Goal: Task Accomplishment & Management: Manage account settings

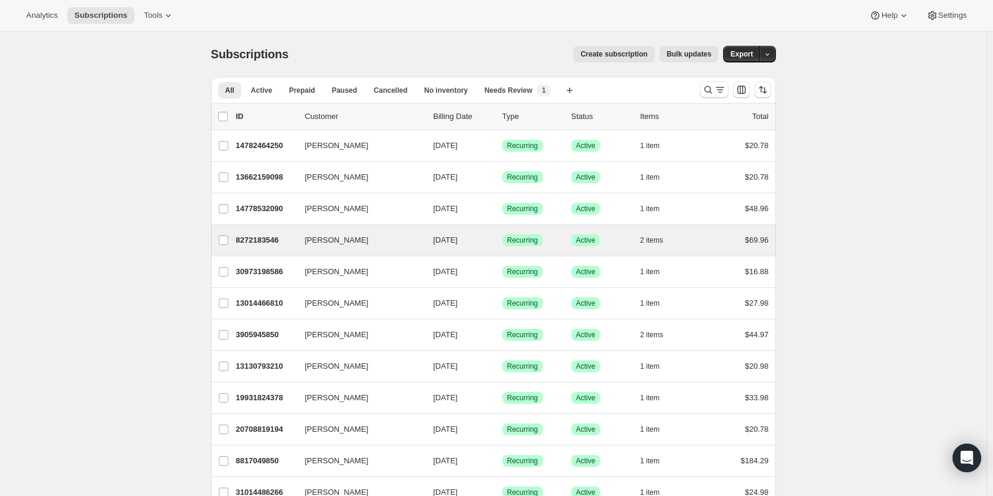
scroll to position [99, 0]
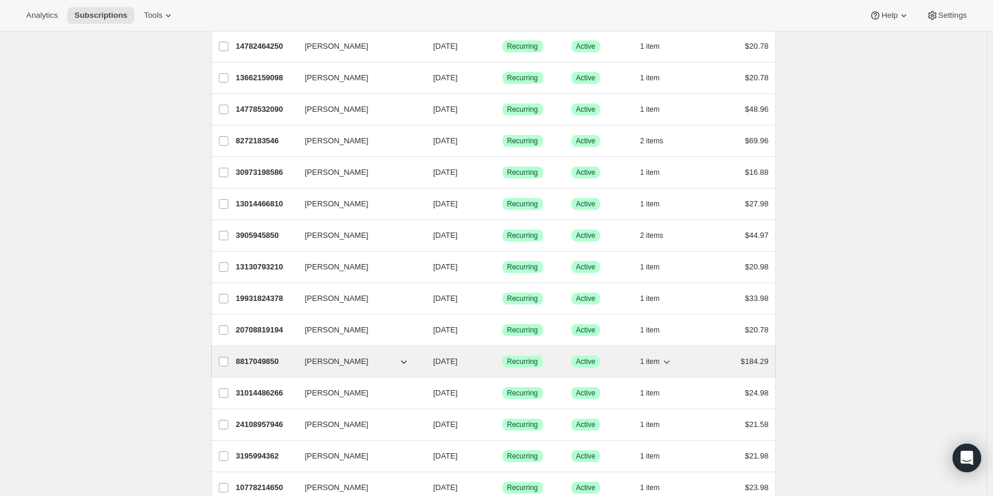
click at [258, 357] on p "8817049850" at bounding box center [265, 362] width 59 height 12
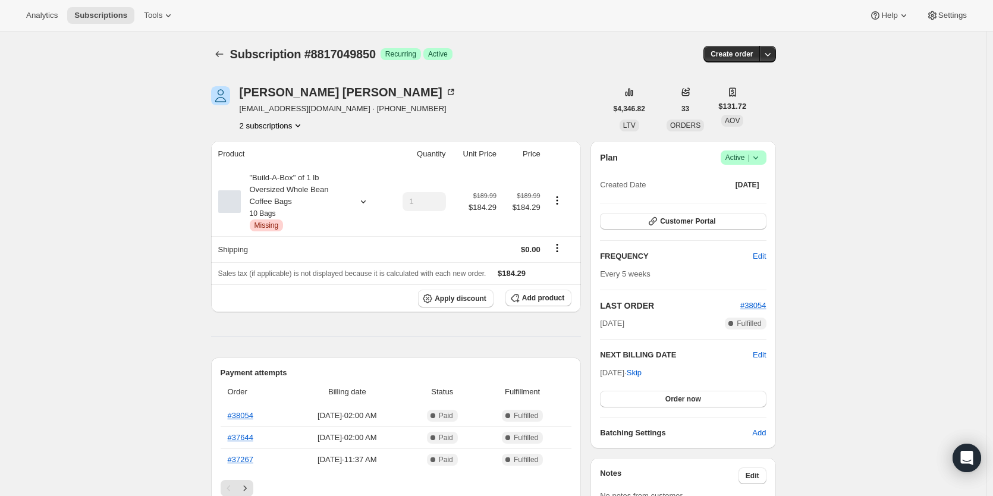
scroll to position [99, 0]
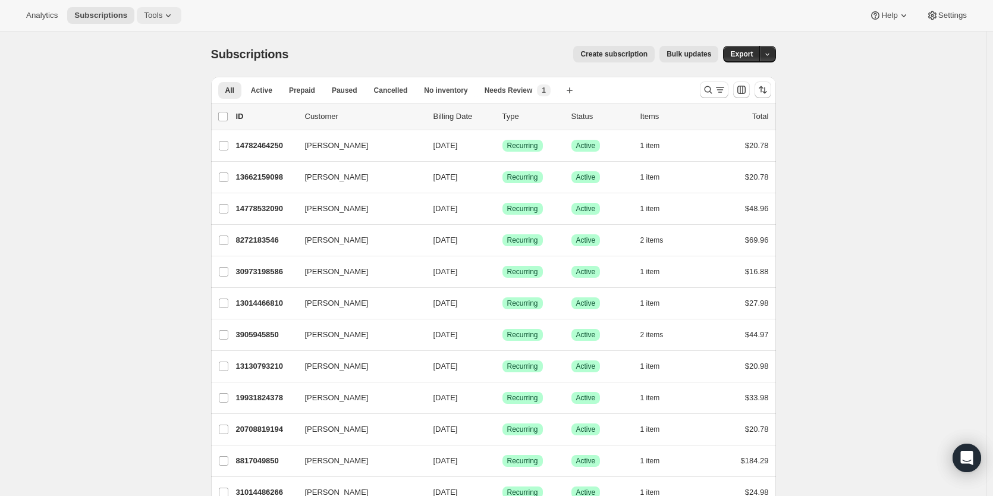
click at [174, 20] on icon at bounding box center [168, 16] width 12 height 12
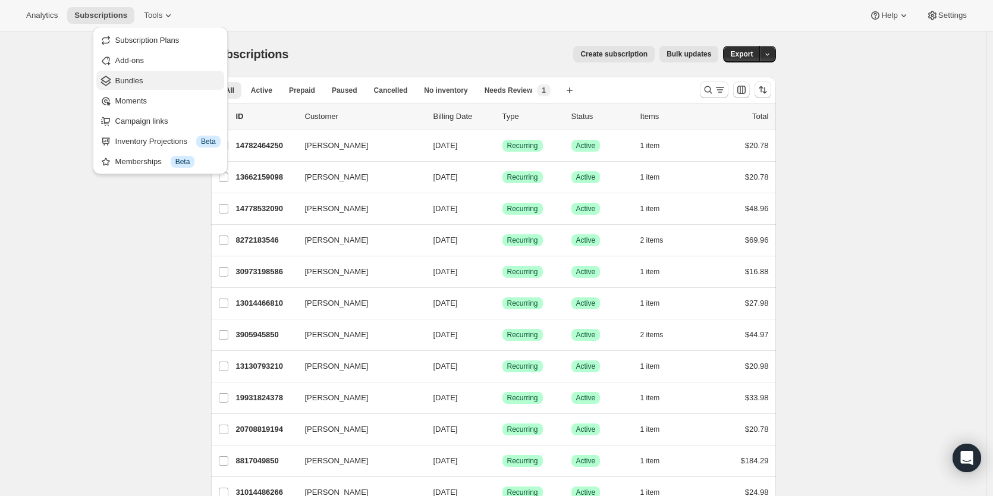
click at [130, 79] on span "Bundles" at bounding box center [129, 80] width 28 height 9
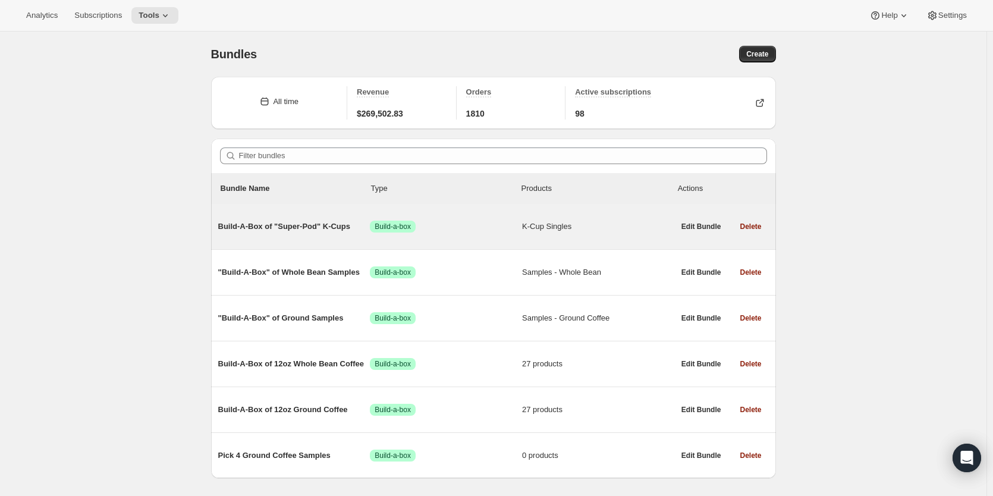
click at [334, 225] on span "Build-A-Box of "Super-Pod" K-Cups" at bounding box center [294, 227] width 152 height 12
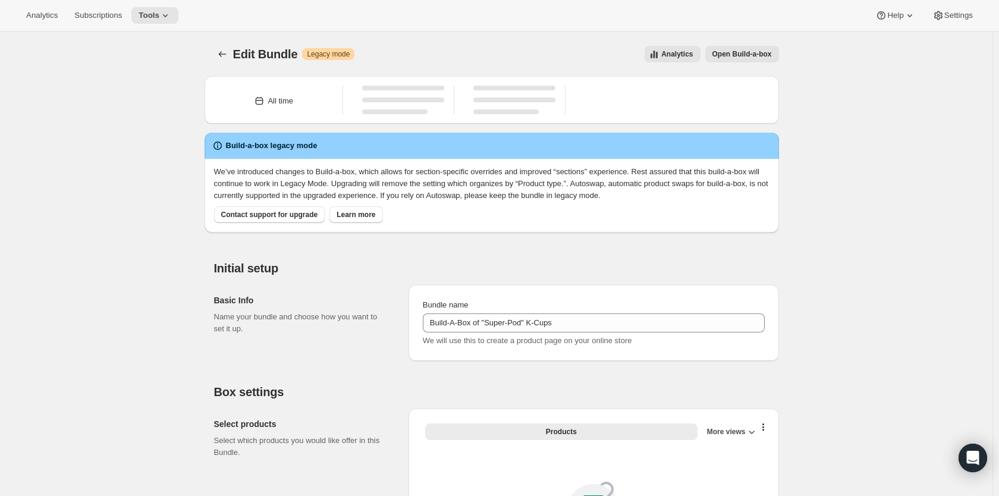
type input "Build-A-Box of "Super-Pod" K-Cups"
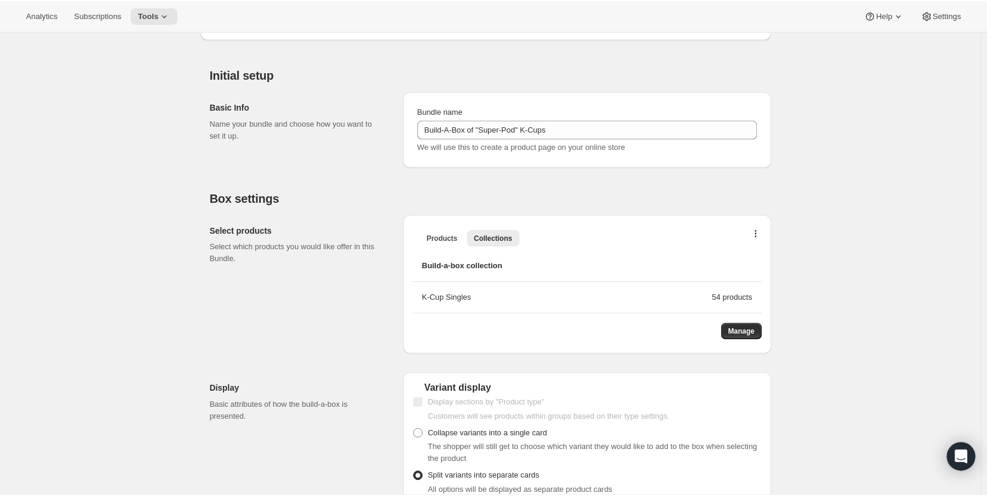
scroll to position [297, 0]
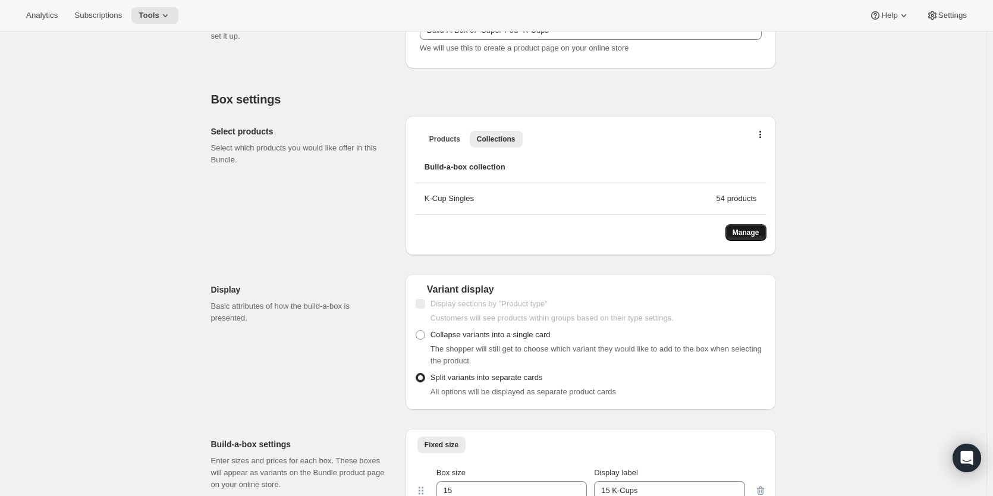
click at [764, 234] on button "Manage" at bounding box center [745, 232] width 41 height 17
